Goal: Check status: Check status

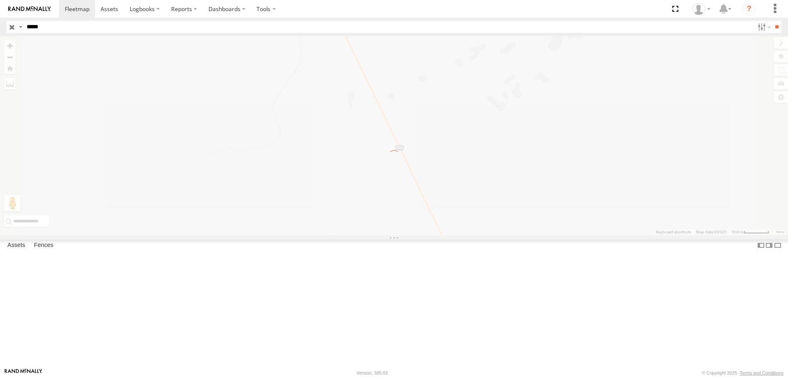
select select "**********"
click at [81, 29] on input "*****" at bounding box center [388, 27] width 730 height 12
click at [82, 18] on header "Search Query Asset ID Asset Label Registration Manufacturer Model VIN Job ID" at bounding box center [394, 27] width 788 height 18
click at [79, 17] on link at bounding box center [77, 9] width 36 height 18
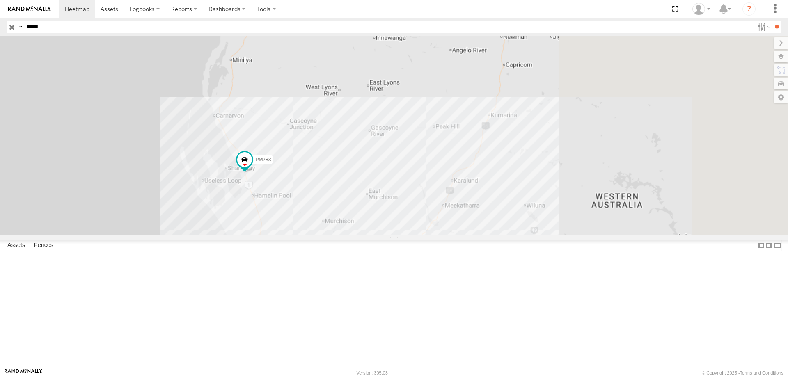
drag, startPoint x: 612, startPoint y: 92, endPoint x: 381, endPoint y: 230, distance: 268.6
click at [381, 230] on div "PM783" at bounding box center [394, 135] width 788 height 199
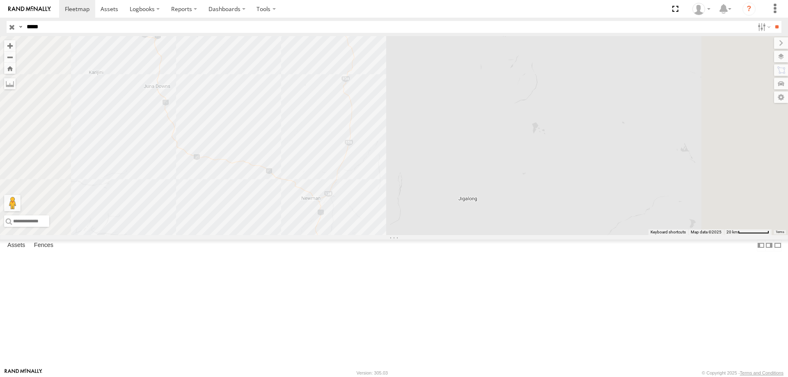
click at [374, 102] on div "PM783" at bounding box center [394, 135] width 788 height 199
click at [509, 98] on div "PM783 Client_Site_FMG_Cloudbreak-Mine 0" at bounding box center [394, 135] width 788 height 199
click at [421, 108] on div "PM783" at bounding box center [394, 135] width 788 height 199
click at [510, 117] on div "PM783 Client_Site_FMG_Christmas-Creek-Mine 0" at bounding box center [394, 135] width 788 height 199
click at [445, 125] on div "PM783" at bounding box center [394, 135] width 788 height 199
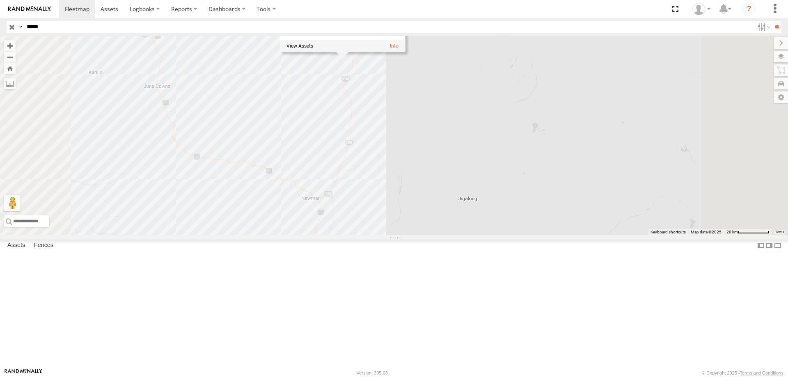
click at [538, 178] on div "PM783 Client_Site_Roy-Hill-Mine 0" at bounding box center [394, 135] width 788 height 199
click at [365, 98] on div "PM783" at bounding box center [394, 135] width 788 height 199
click at [544, 145] on div "PM783 Client_Site_FMG_Cloudbreak-Mine 0" at bounding box center [394, 135] width 788 height 199
click at [412, 111] on div "PM783" at bounding box center [394, 135] width 788 height 199
click at [519, 151] on div "PM783 Client_Site_FMG_Christmas-Creek-Mine 0" at bounding box center [394, 135] width 788 height 199
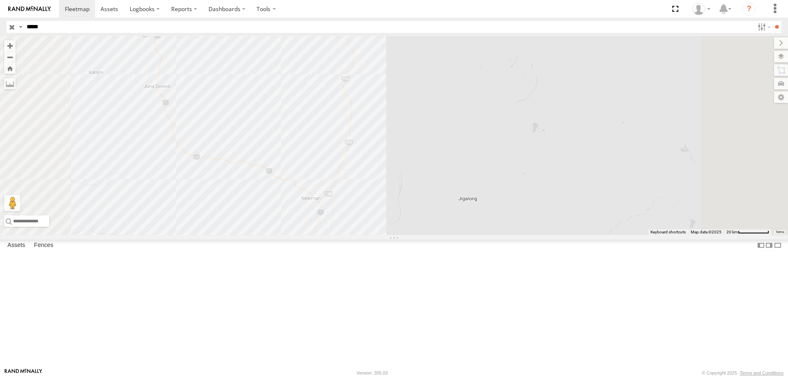
click at [444, 125] on div "PM783" at bounding box center [394, 135] width 788 height 199
click at [508, 174] on div "PM783 Client_Site_Roy-Hill-Mine 0" at bounding box center [394, 135] width 788 height 199
